Goal: Information Seeking & Learning: Learn about a topic

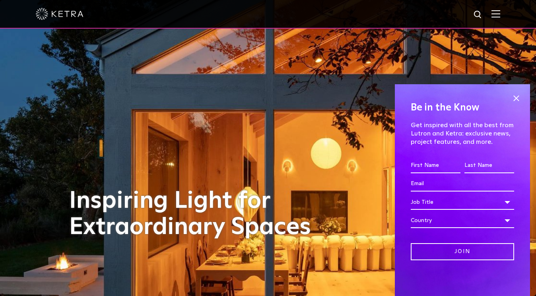
click at [495, 19] on div at bounding box center [268, 14] width 465 height 28
click at [496, 16] on img at bounding box center [496, 14] width 9 height 8
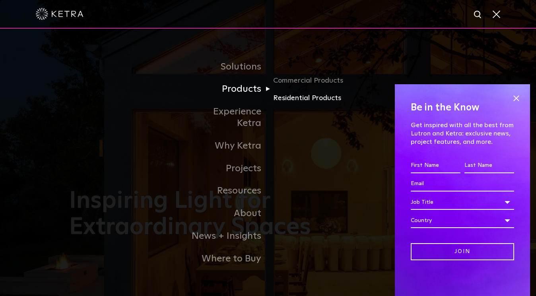
click at [300, 104] on link "Residential Products" at bounding box center [311, 98] width 76 height 12
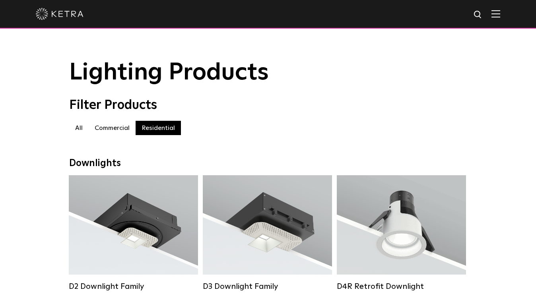
click at [497, 14] on img at bounding box center [496, 14] width 9 height 8
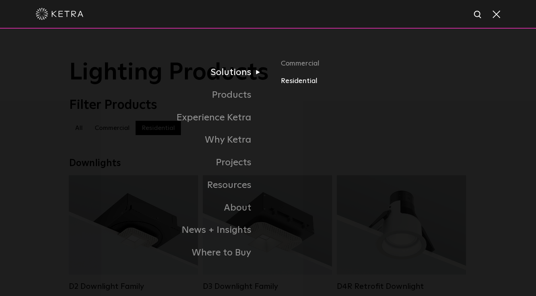
click at [294, 83] on link "Residential" at bounding box center [374, 82] width 186 height 12
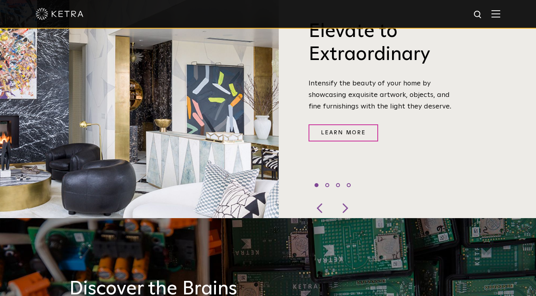
scroll to position [360, 0]
